Goal: Task Accomplishment & Management: Complete application form

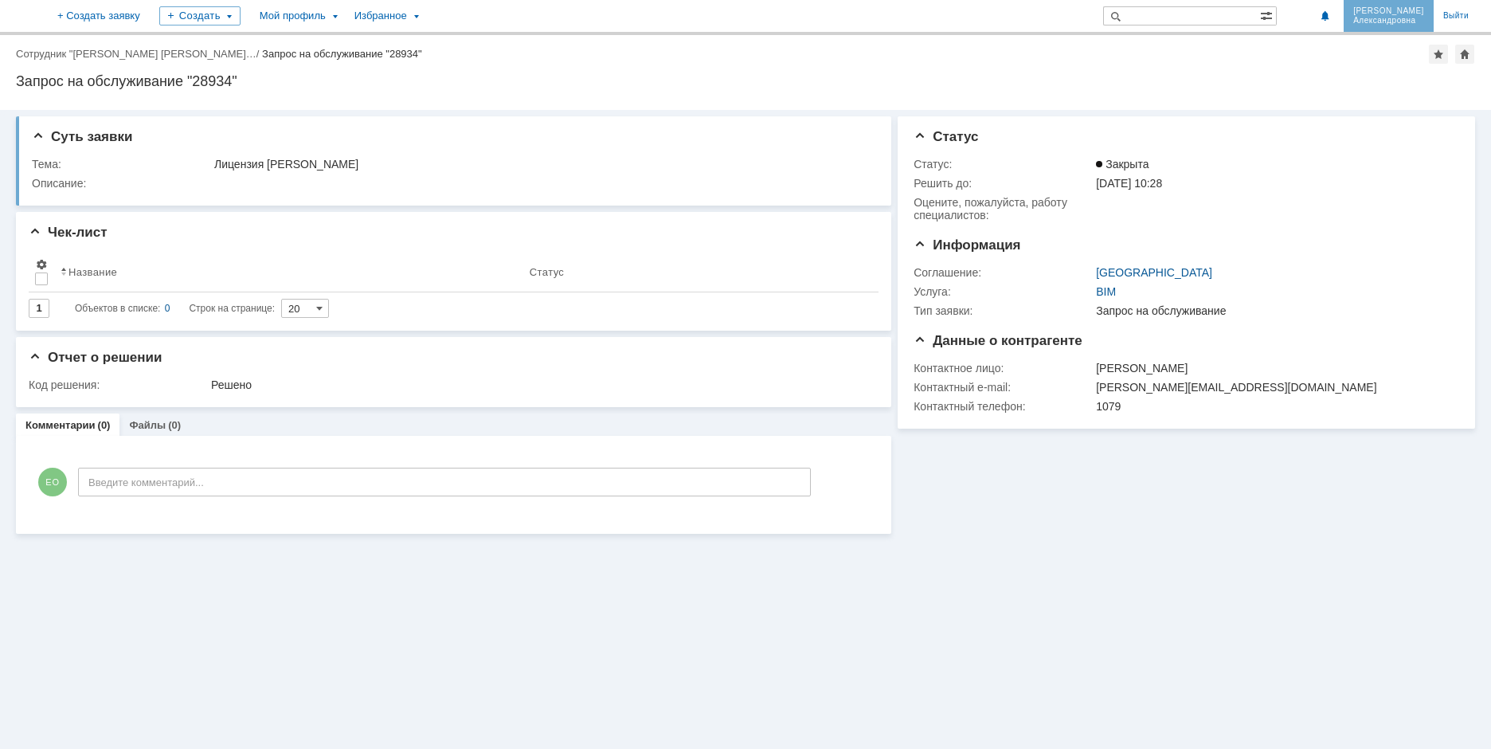
click at [1391, 22] on span "Александровна" at bounding box center [1388, 21] width 71 height 10
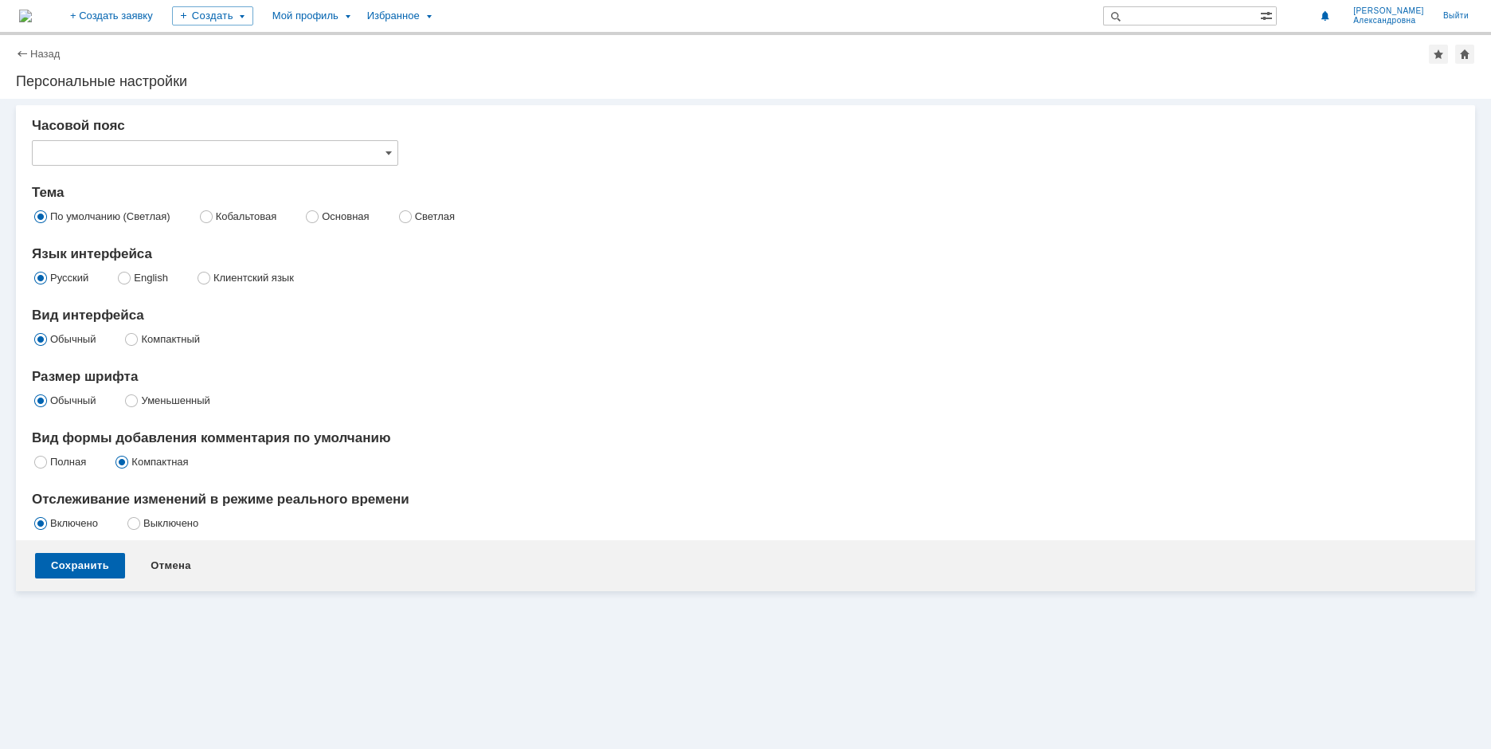
type input "[не указано]"
click at [163, 24] on link "+ Создать заявку" at bounding box center [112, 16] width 102 height 32
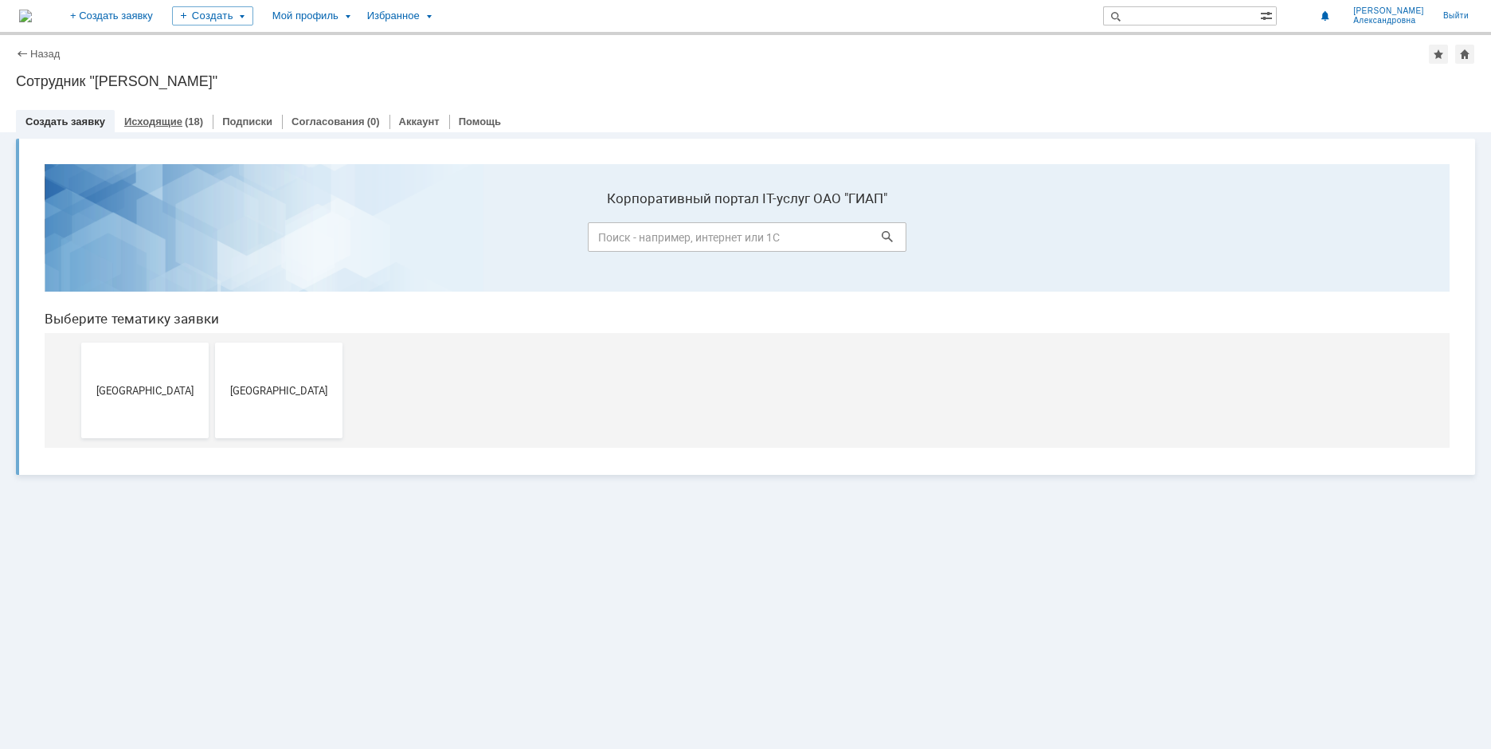
click at [162, 124] on link "Исходящие" at bounding box center [153, 122] width 58 height 12
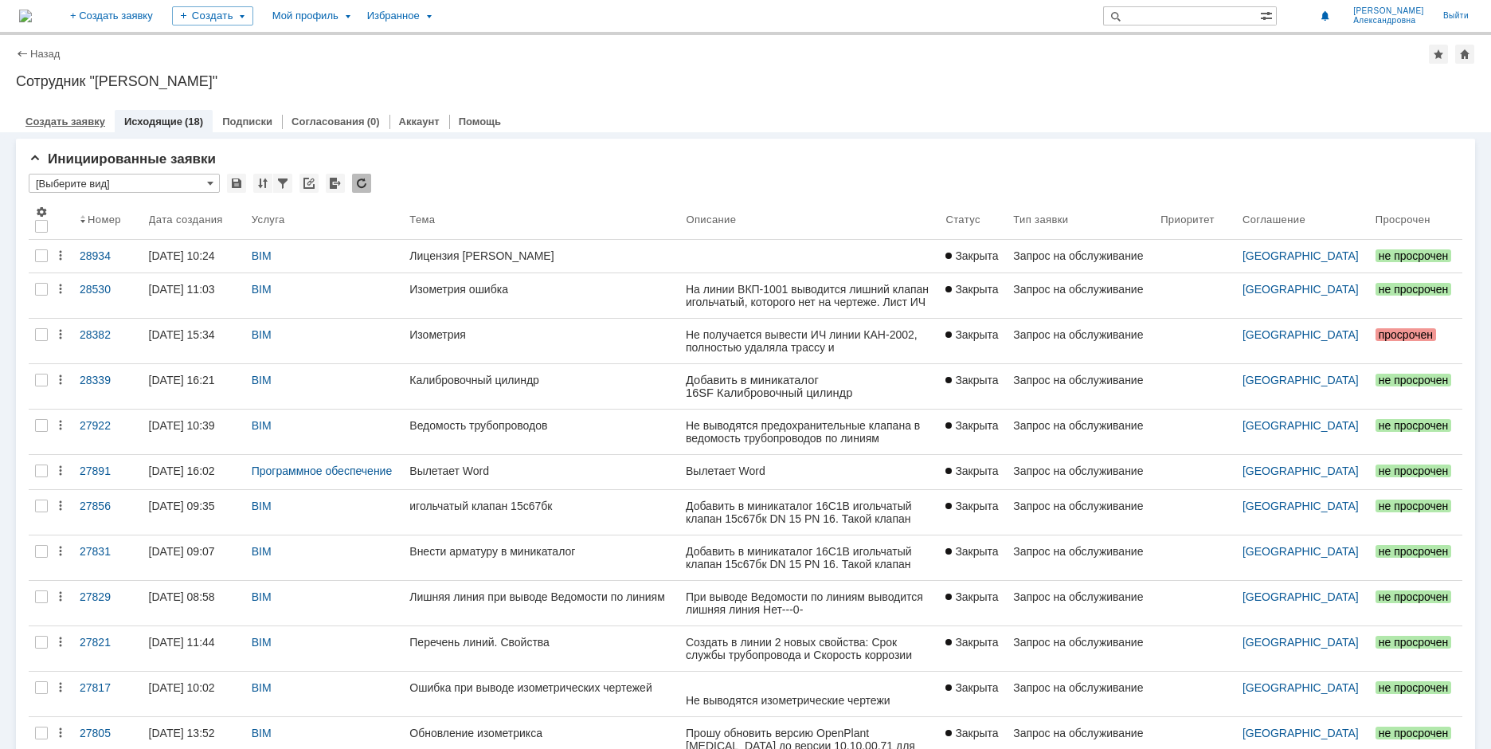
click at [72, 119] on link "Создать заявку" at bounding box center [65, 122] width 80 height 12
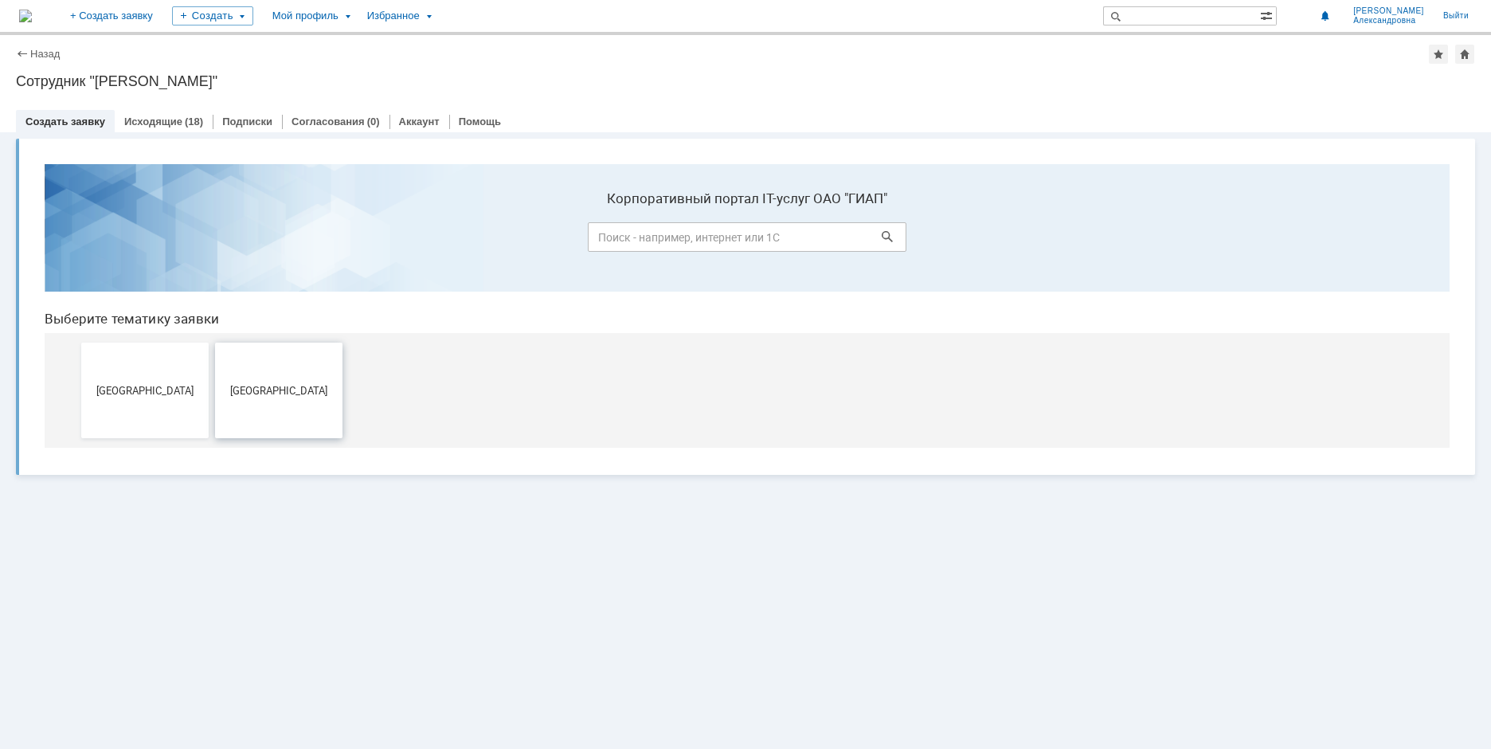
click at [292, 398] on button "[GEOGRAPHIC_DATA]" at bounding box center [278, 391] width 127 height 96
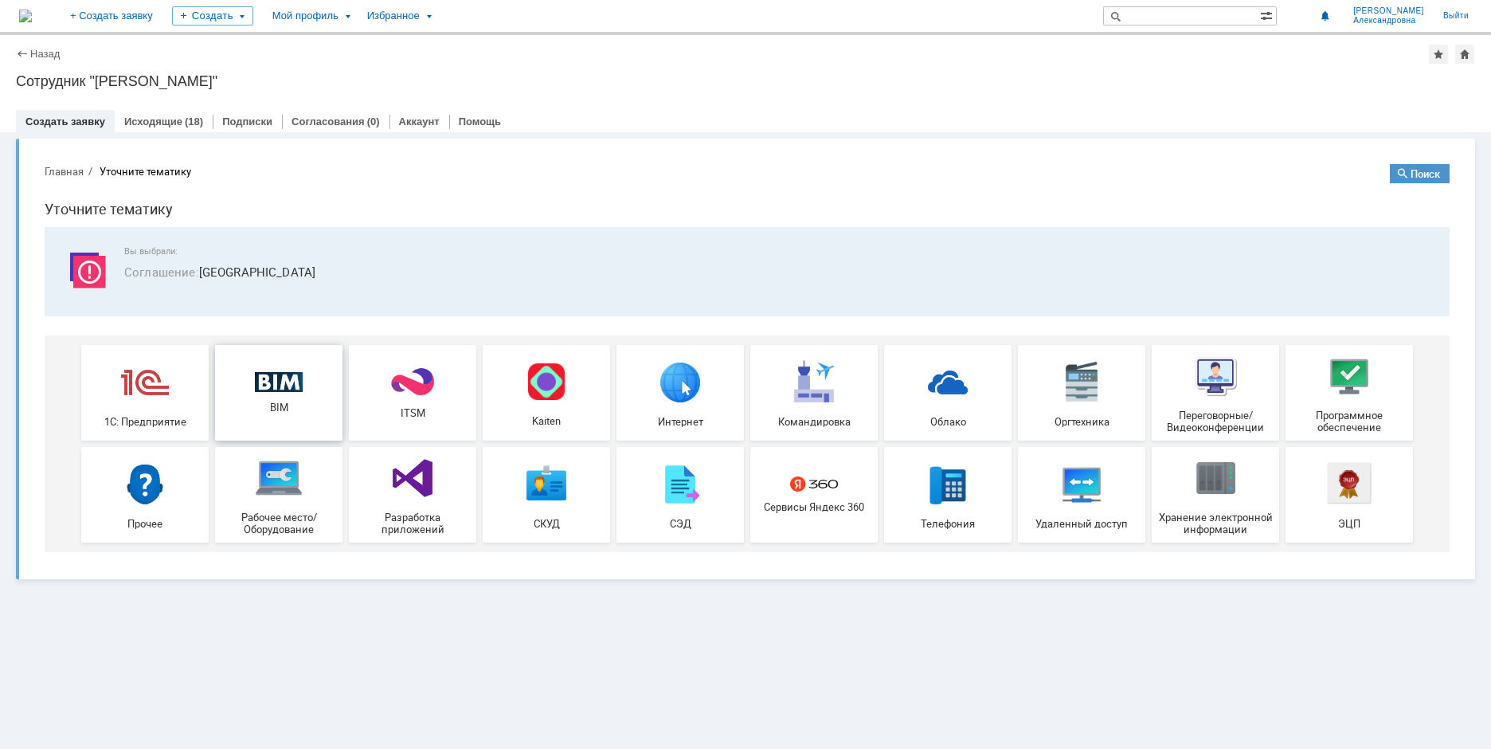
click at [296, 395] on div "BIM" at bounding box center [279, 393] width 118 height 42
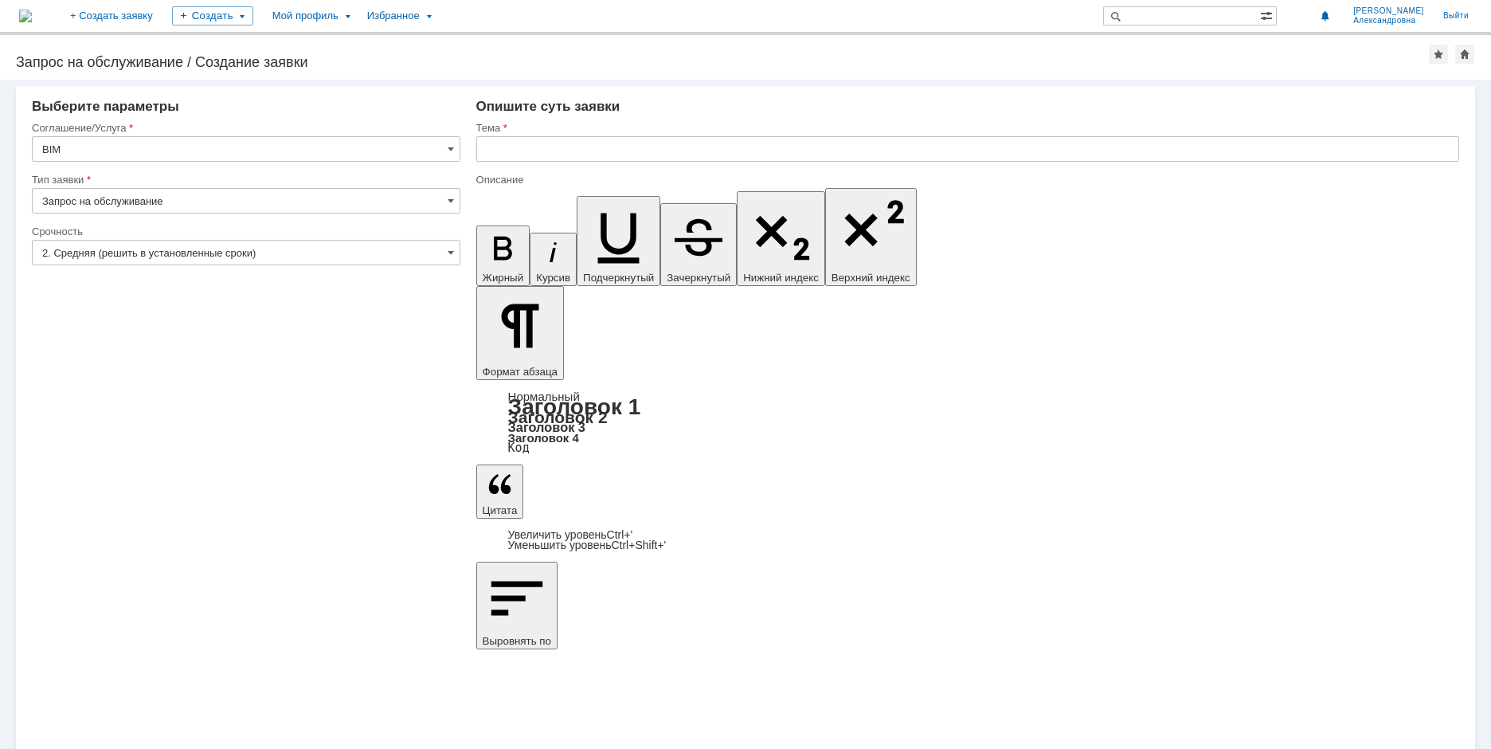
click at [492, 143] on input "text" at bounding box center [967, 148] width 983 height 25
type input "Шаровой кран с электроприводом Ду 15"
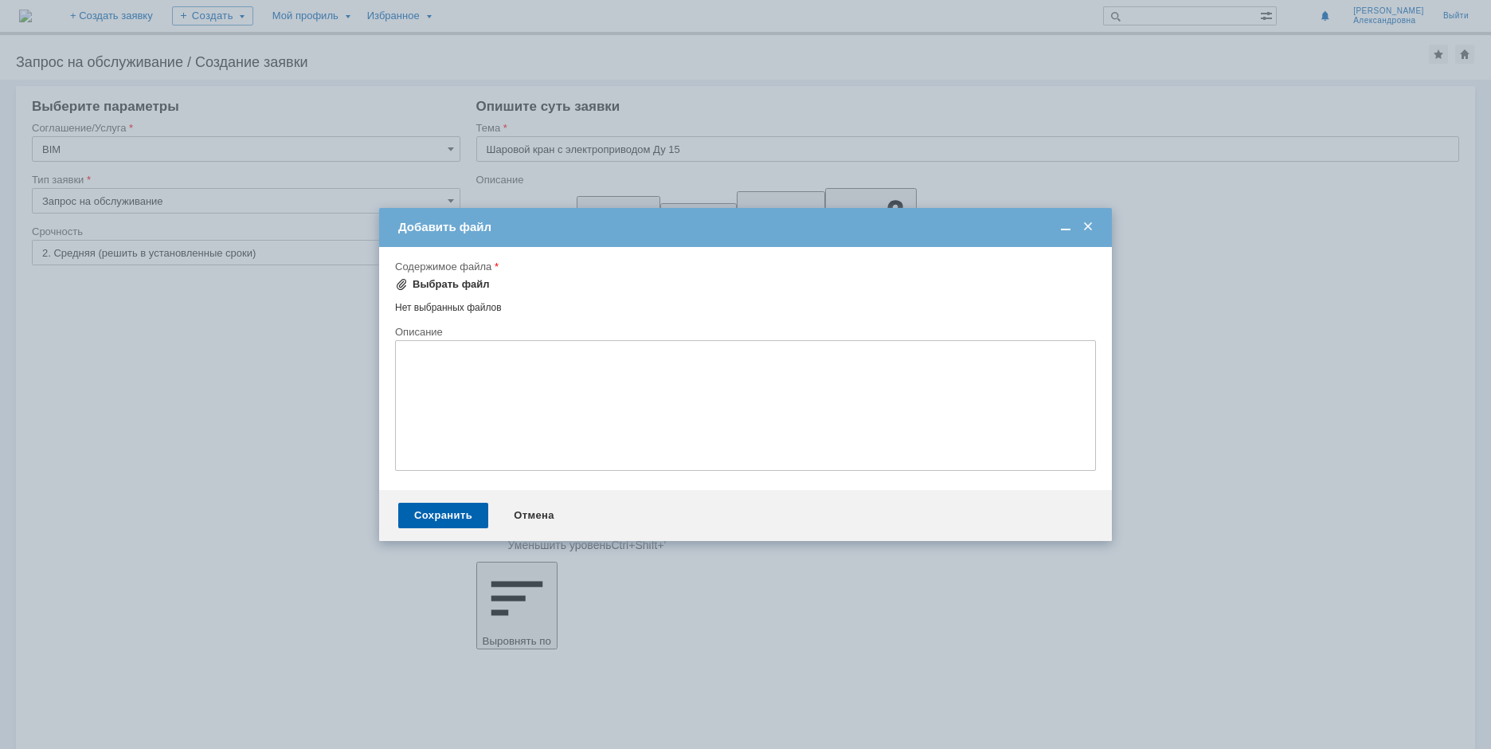
click at [447, 284] on div "Выбрать файл" at bounding box center [451, 284] width 77 height 13
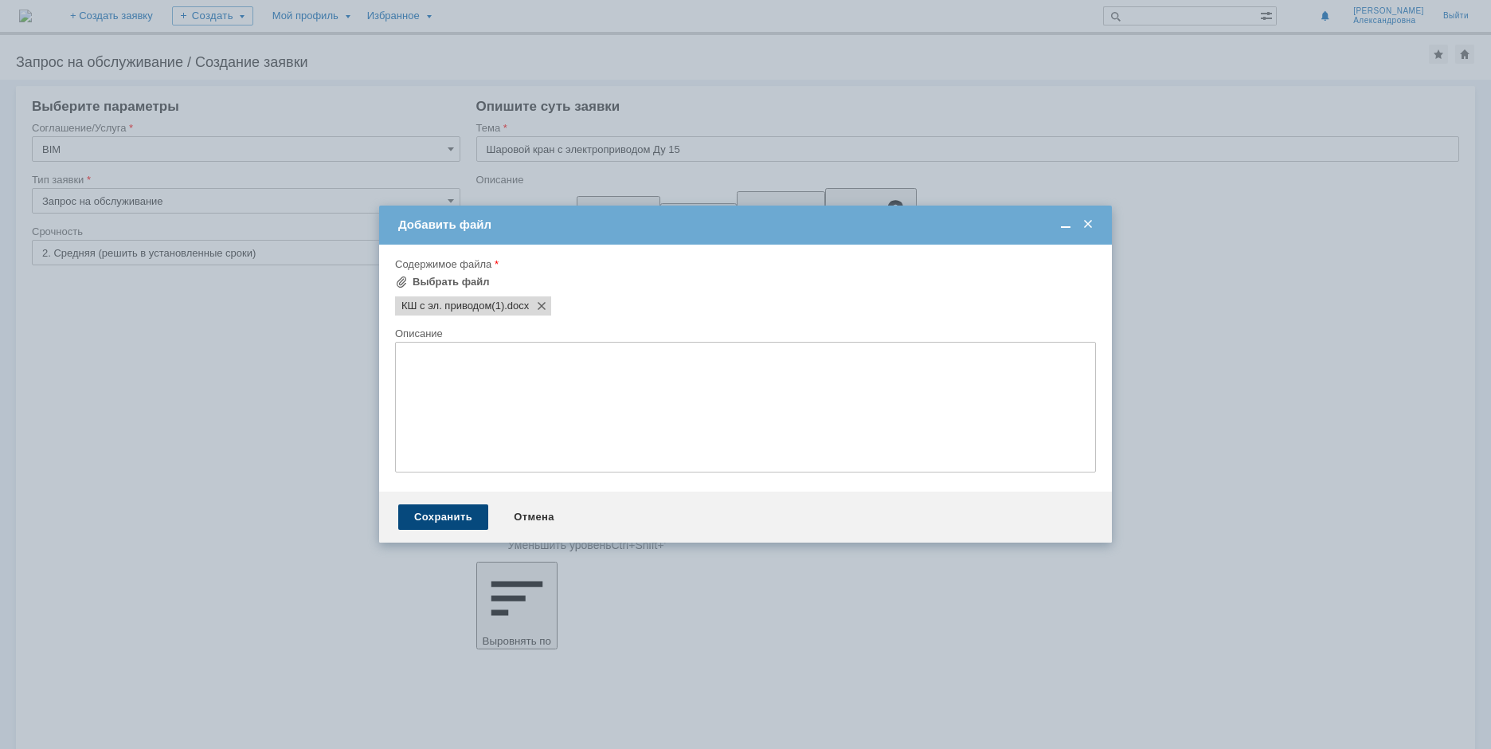
click at [464, 515] on div "Сохранить" at bounding box center [443, 516] width 90 height 25
